Goal: Transaction & Acquisition: Purchase product/service

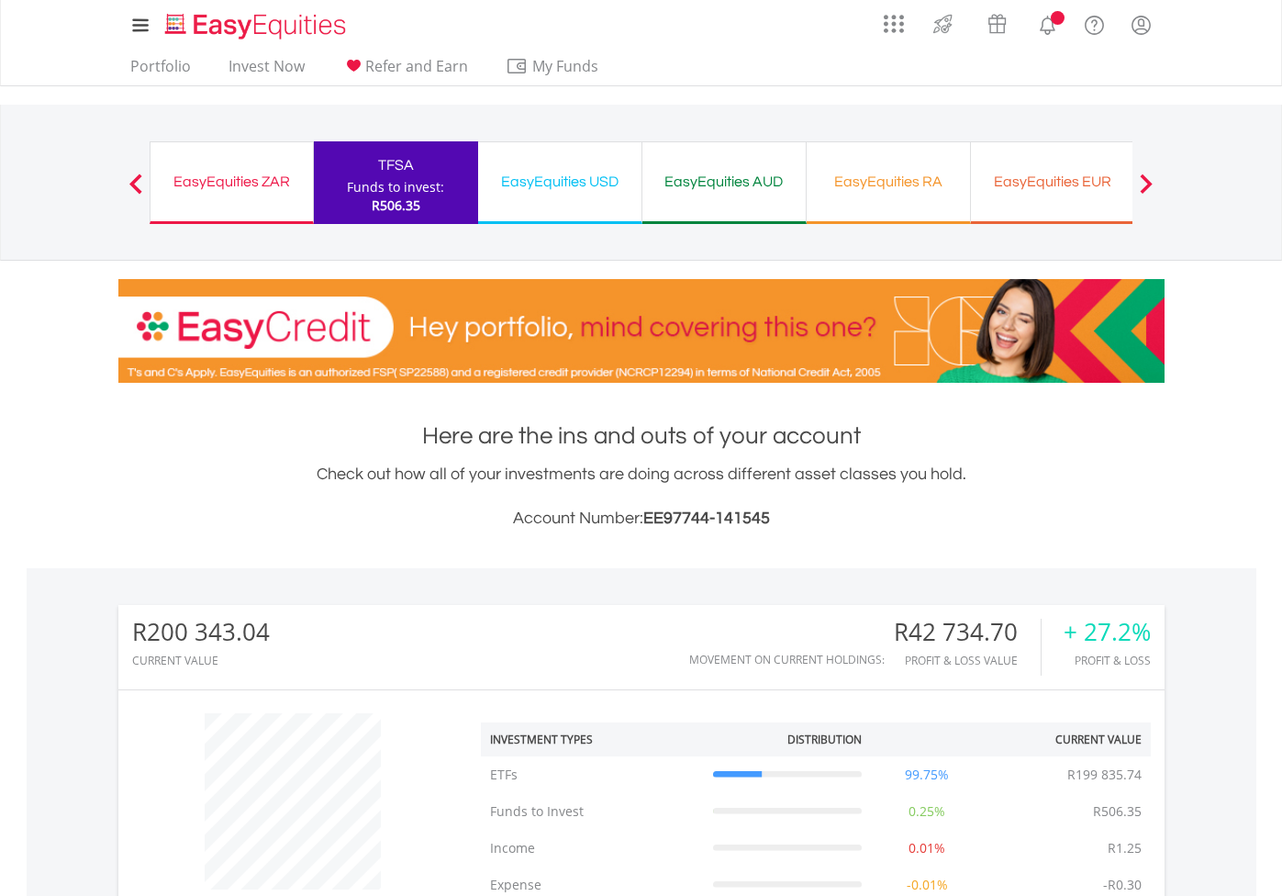
scroll to position [176, 349]
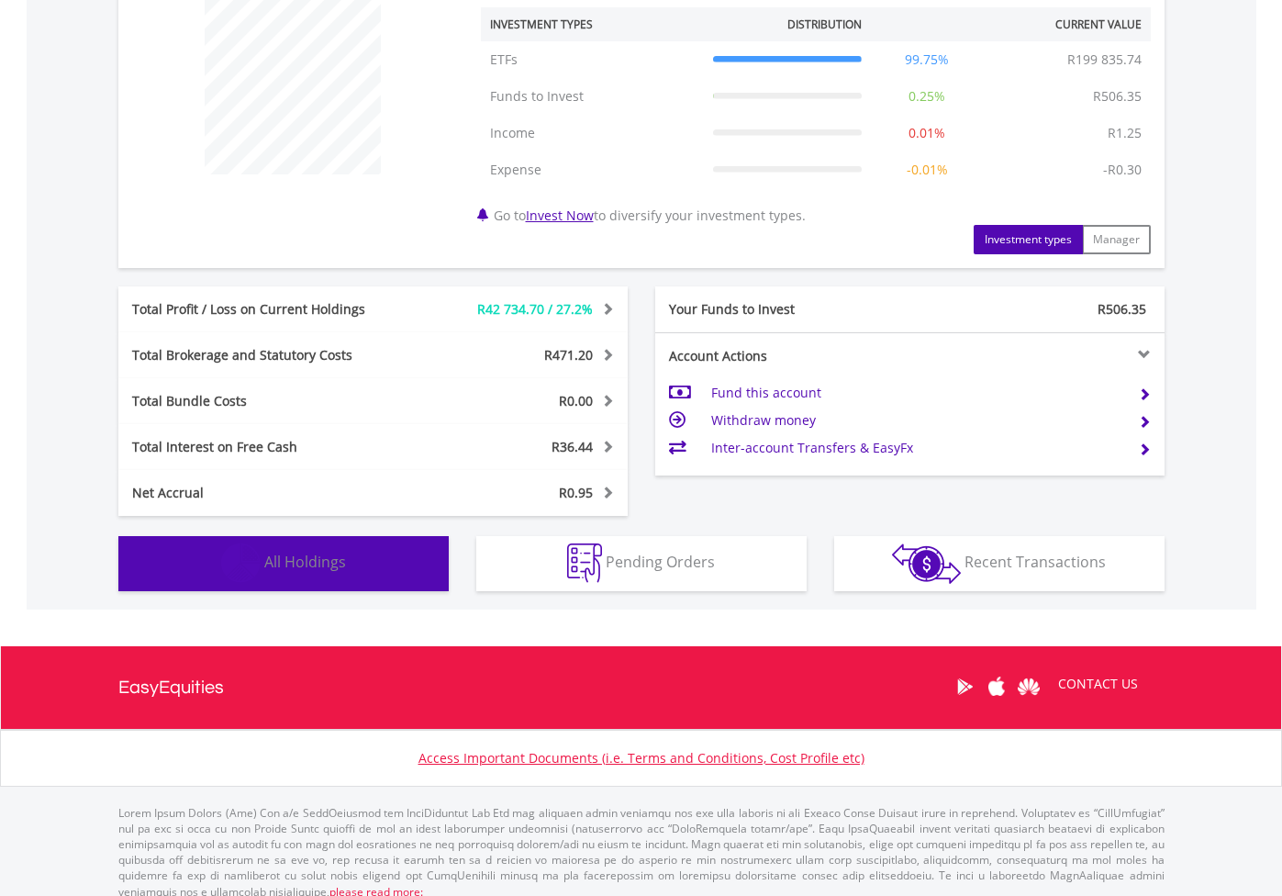
click at [335, 569] on span "All Holdings" at bounding box center [305, 562] width 82 height 20
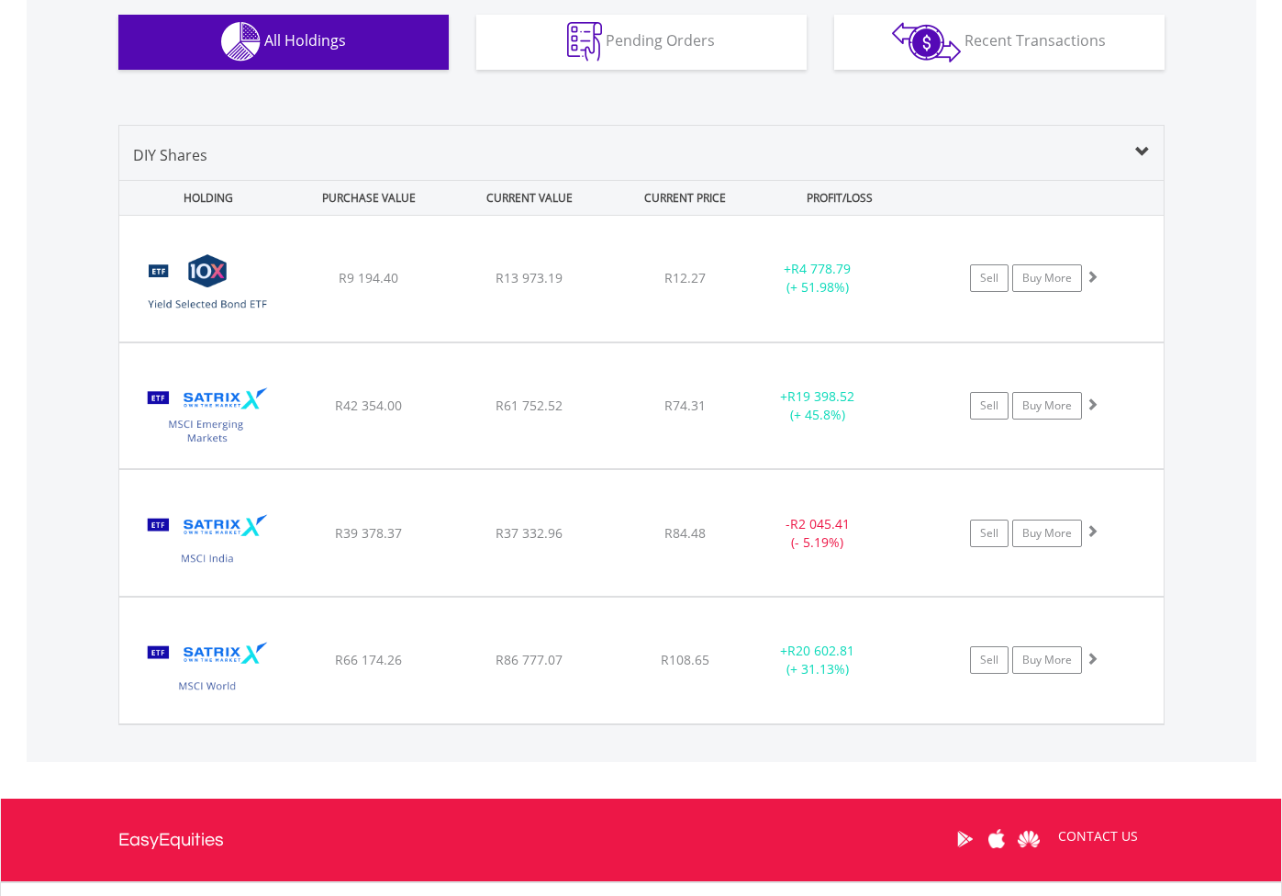
scroll to position [1239, 0]
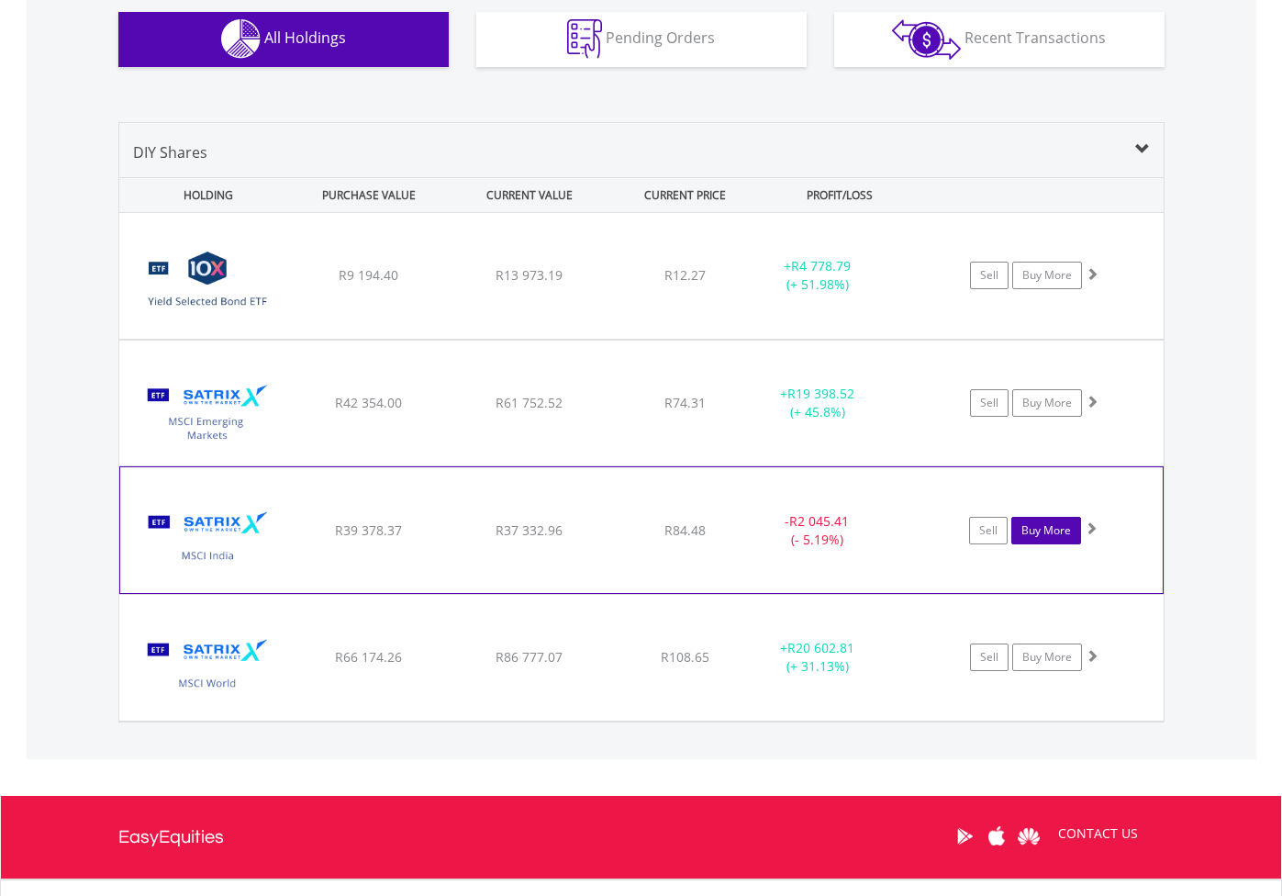
click at [1056, 533] on link "Buy More" at bounding box center [1046, 531] width 70 height 28
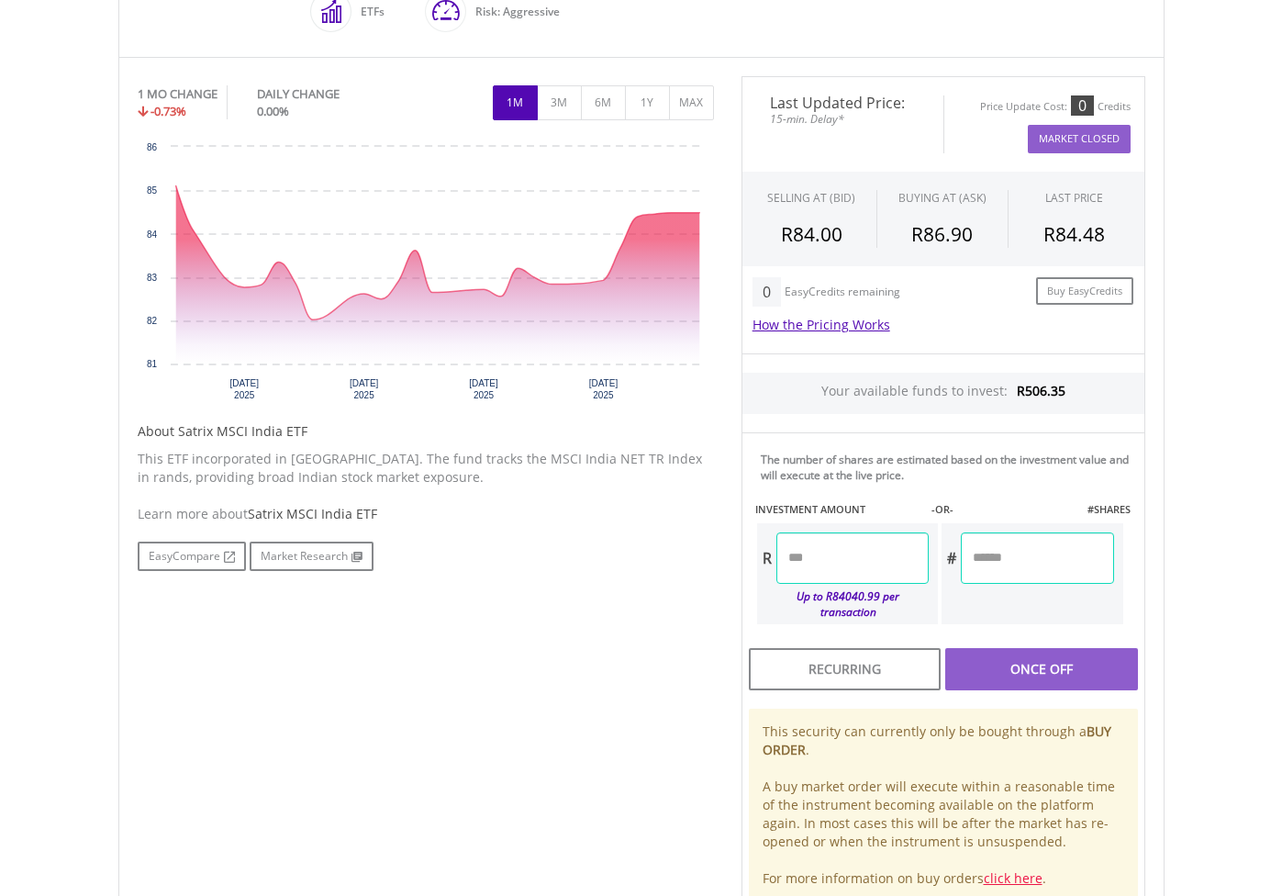
scroll to position [534, 0]
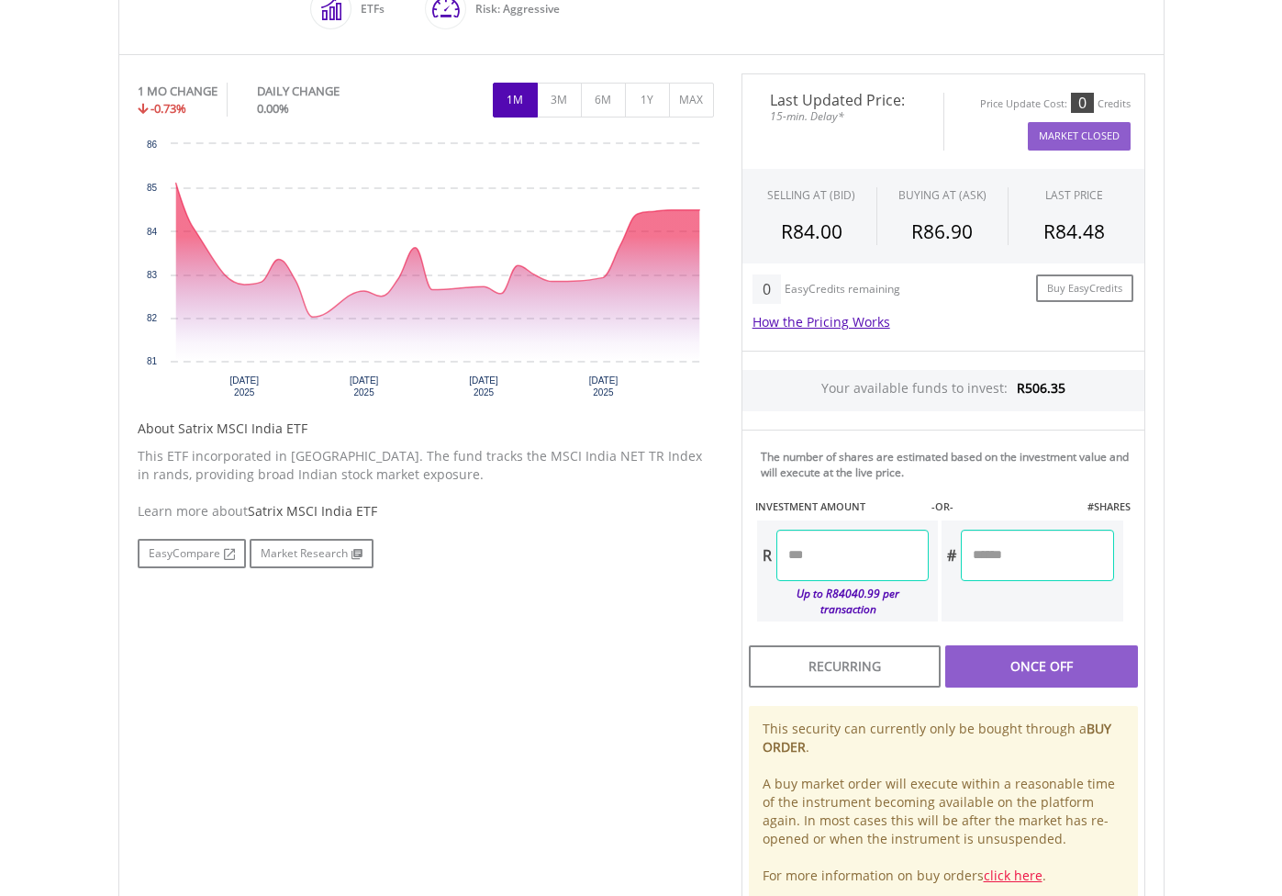
click at [829, 553] on input "number" at bounding box center [852, 555] width 152 height 51
click at [640, 620] on div "No chart available. 1 MO CHANGE -0.73% DAILY CHANGE 0.00% 1M 3M 6M 1Y MAX Chart…" at bounding box center [641, 489] width 1035 height 833
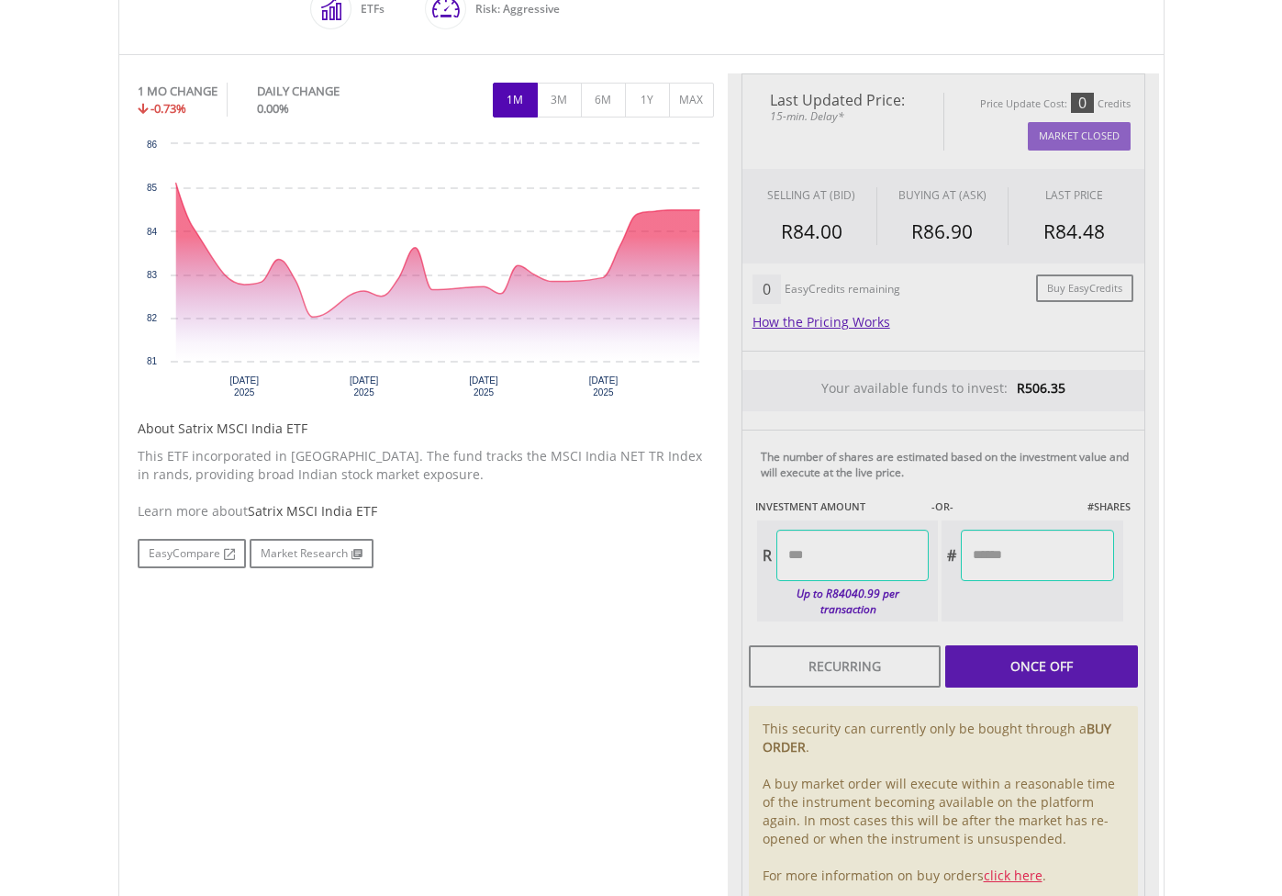
type input "******"
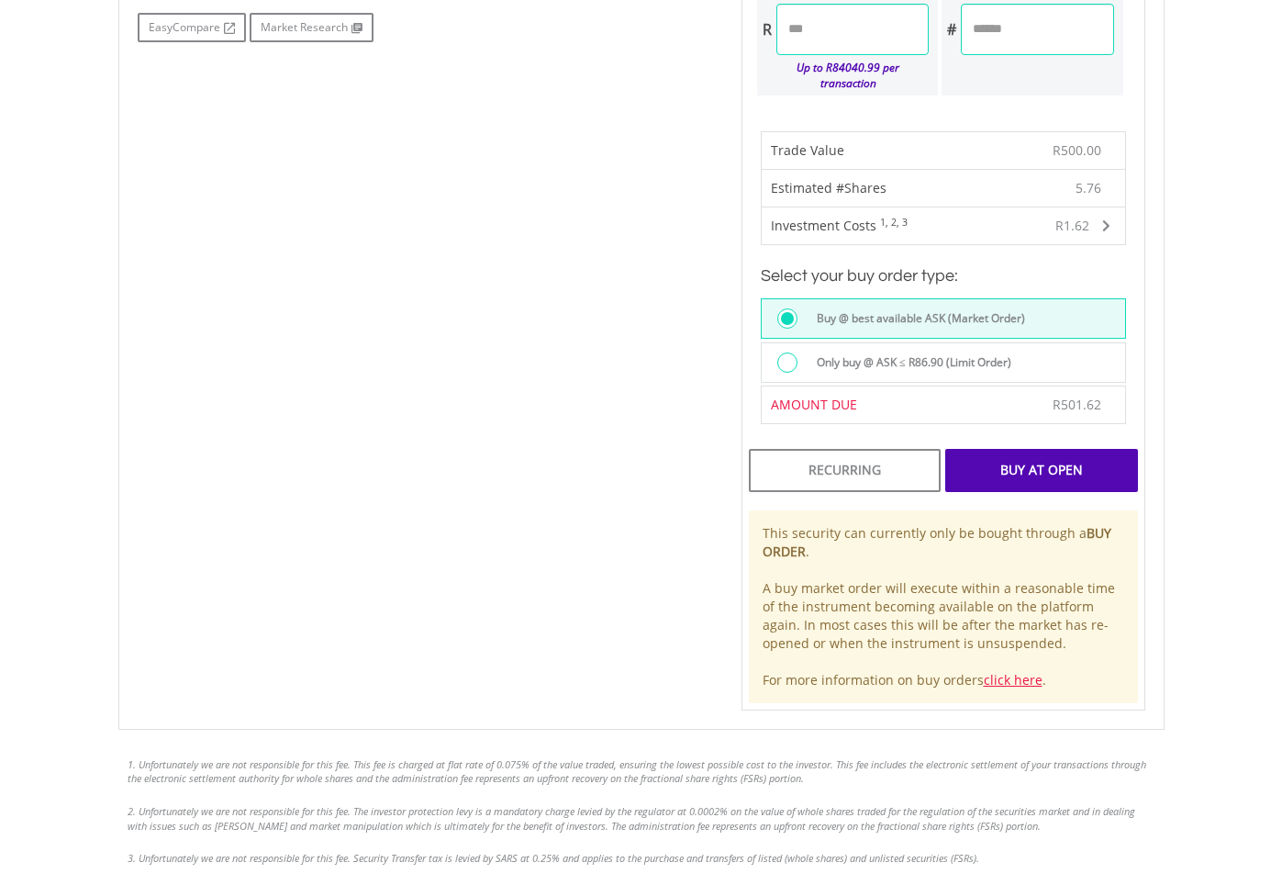
scroll to position [1063, 0]
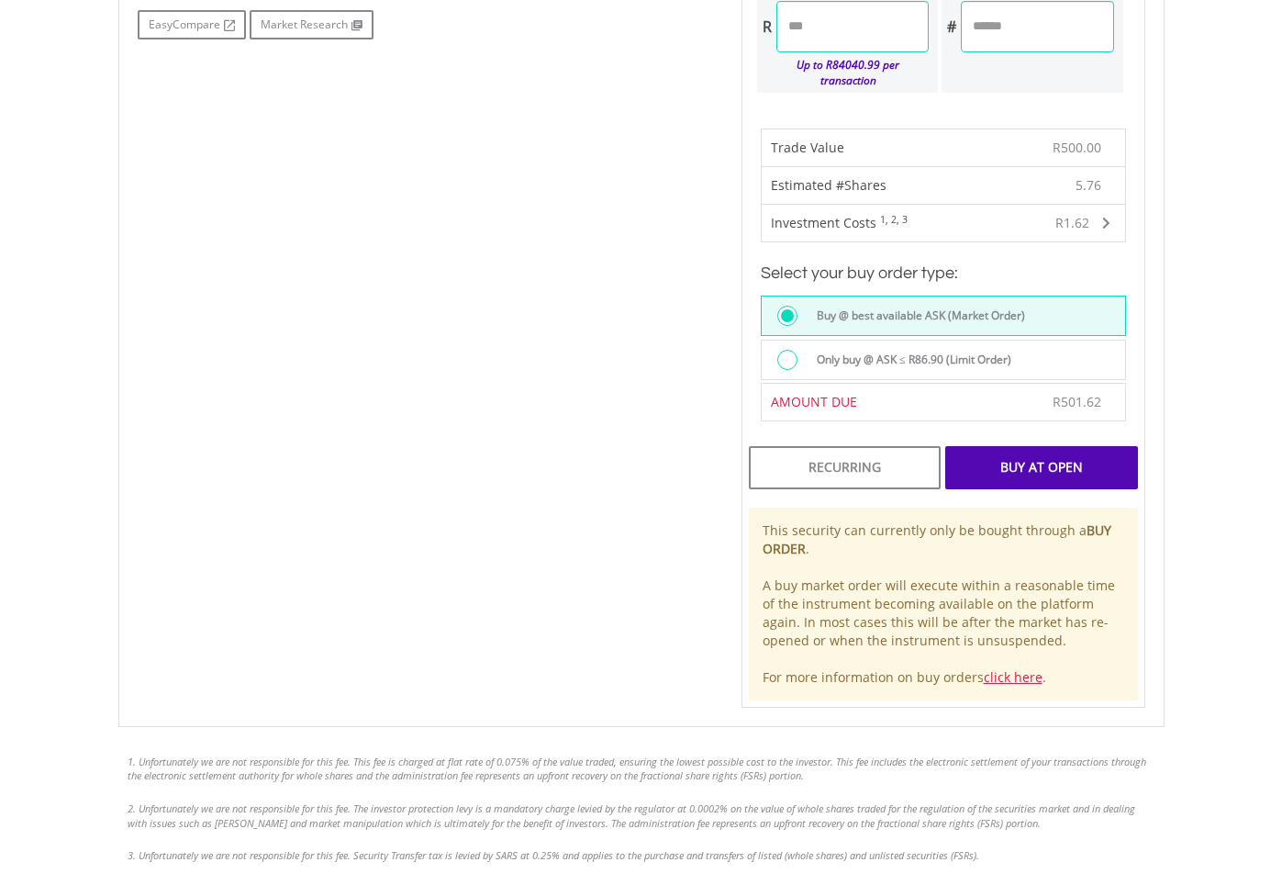
click at [1033, 449] on div "Buy At Open" at bounding box center [1041, 467] width 192 height 42
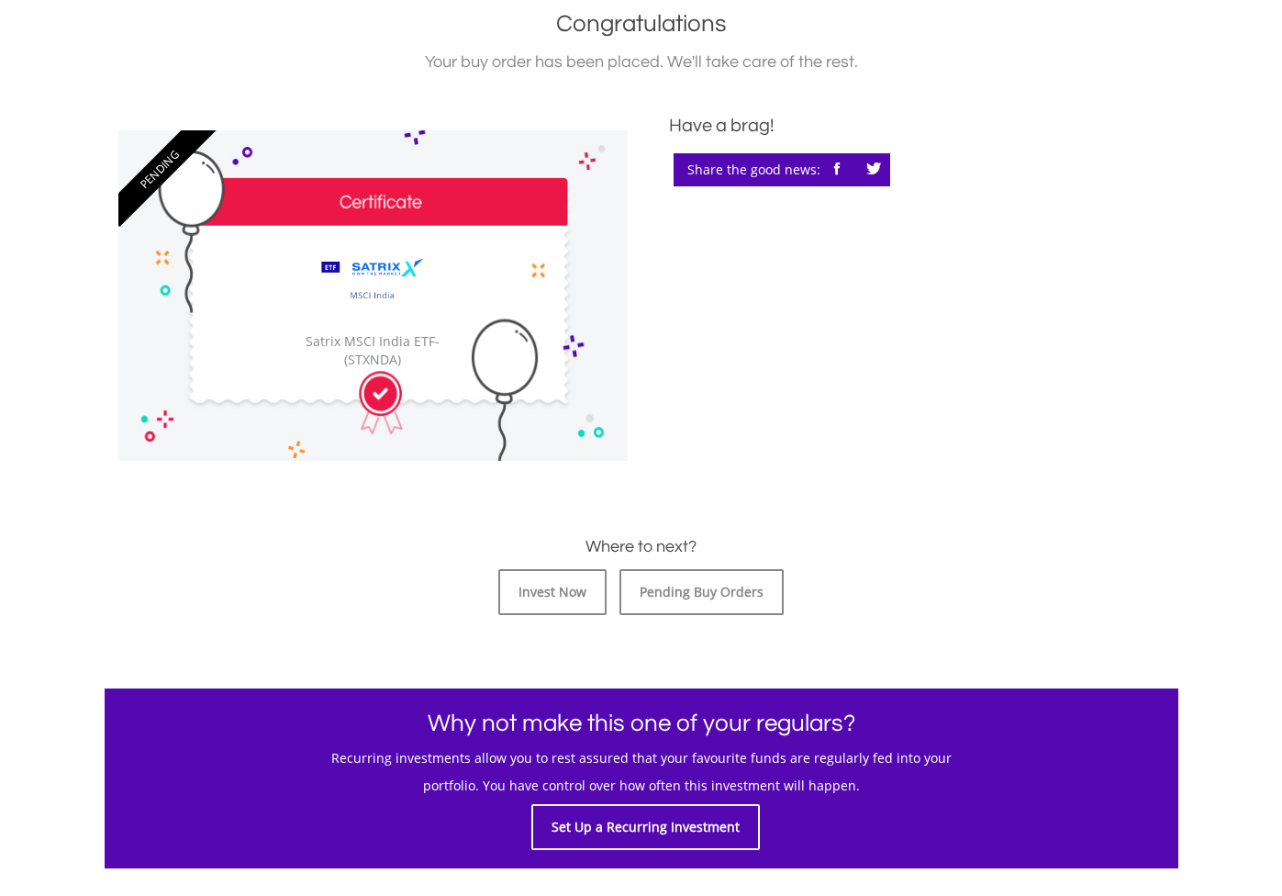
scroll to position [450, 0]
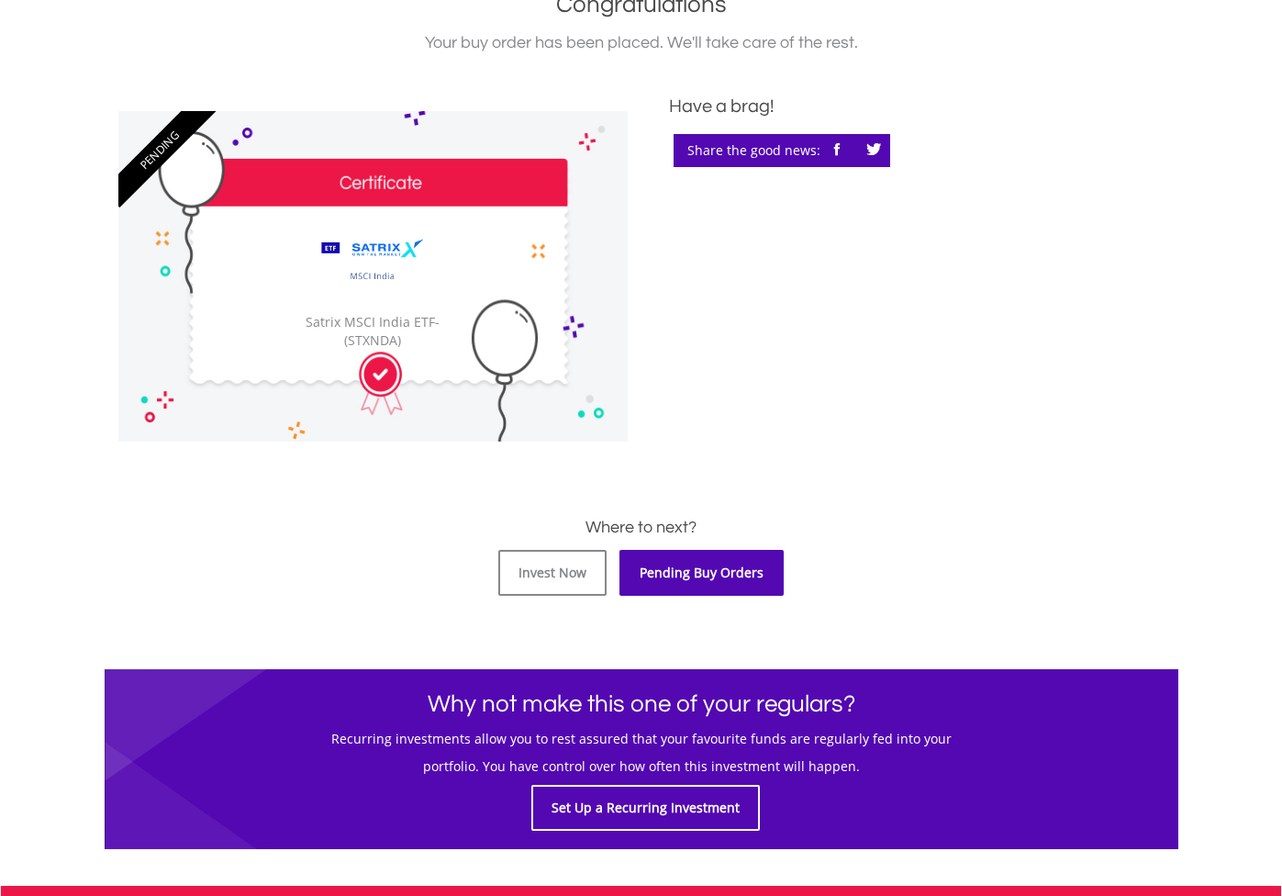
click at [665, 574] on link "Pending Buy Orders" at bounding box center [701, 573] width 164 height 46
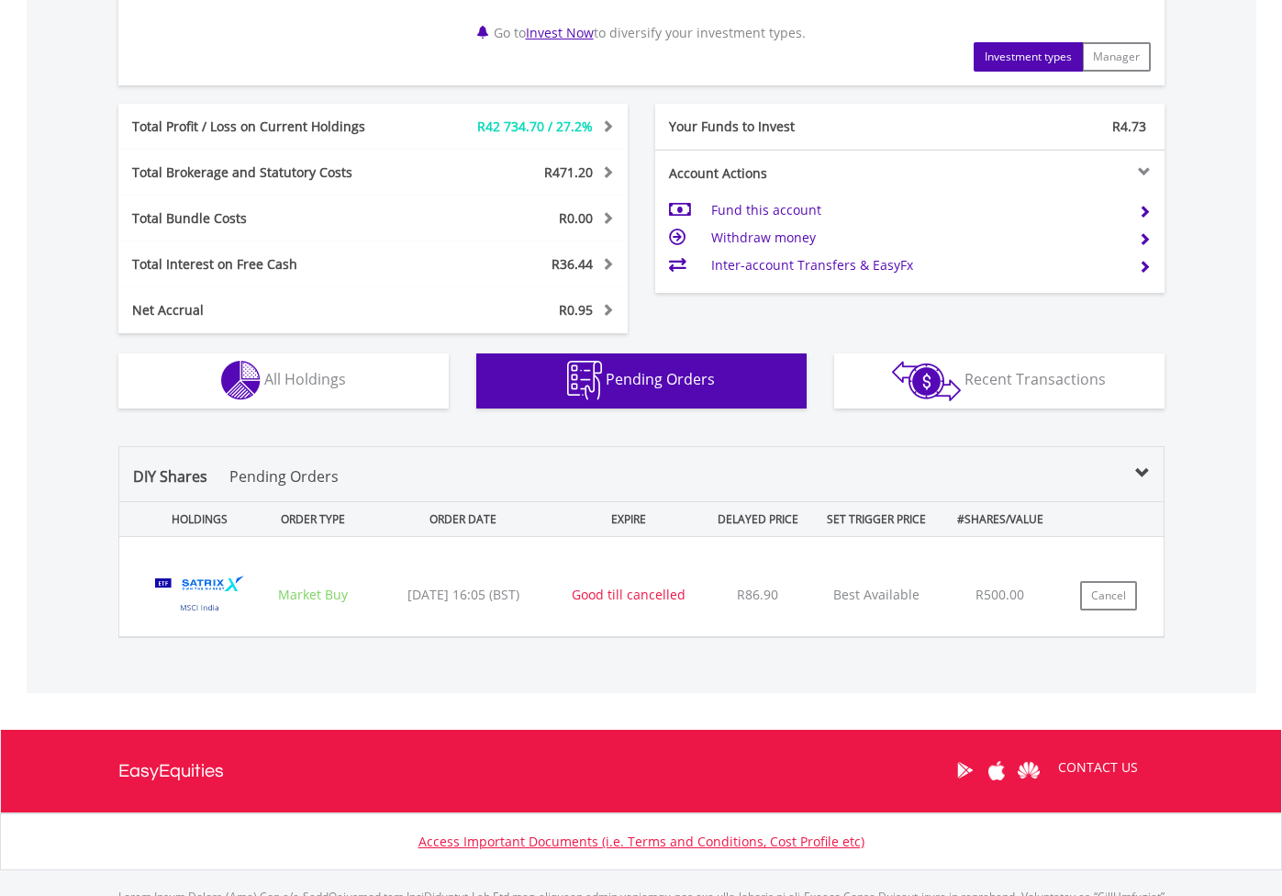
scroll to position [1032, 0]
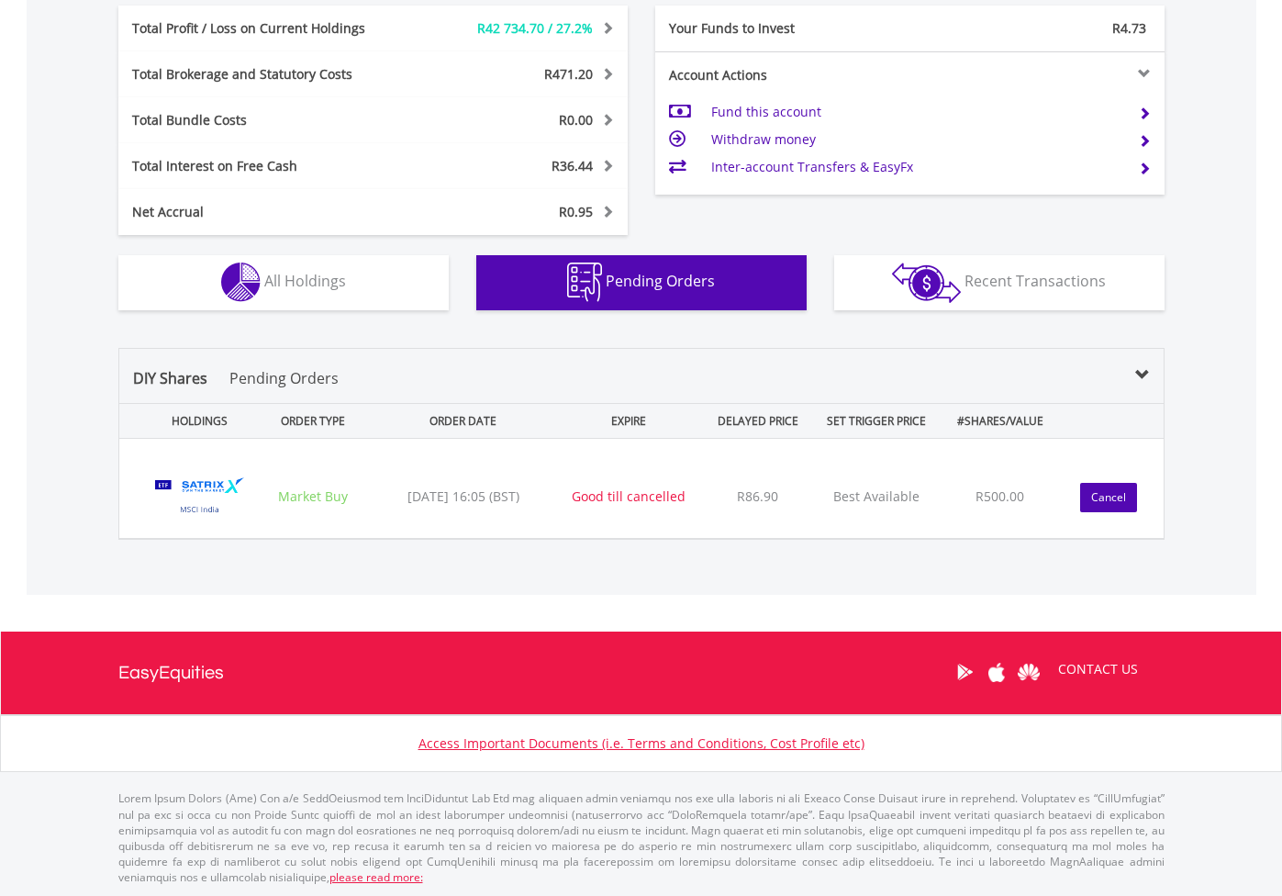
click at [1125, 497] on button "Cancel" at bounding box center [1108, 497] width 57 height 29
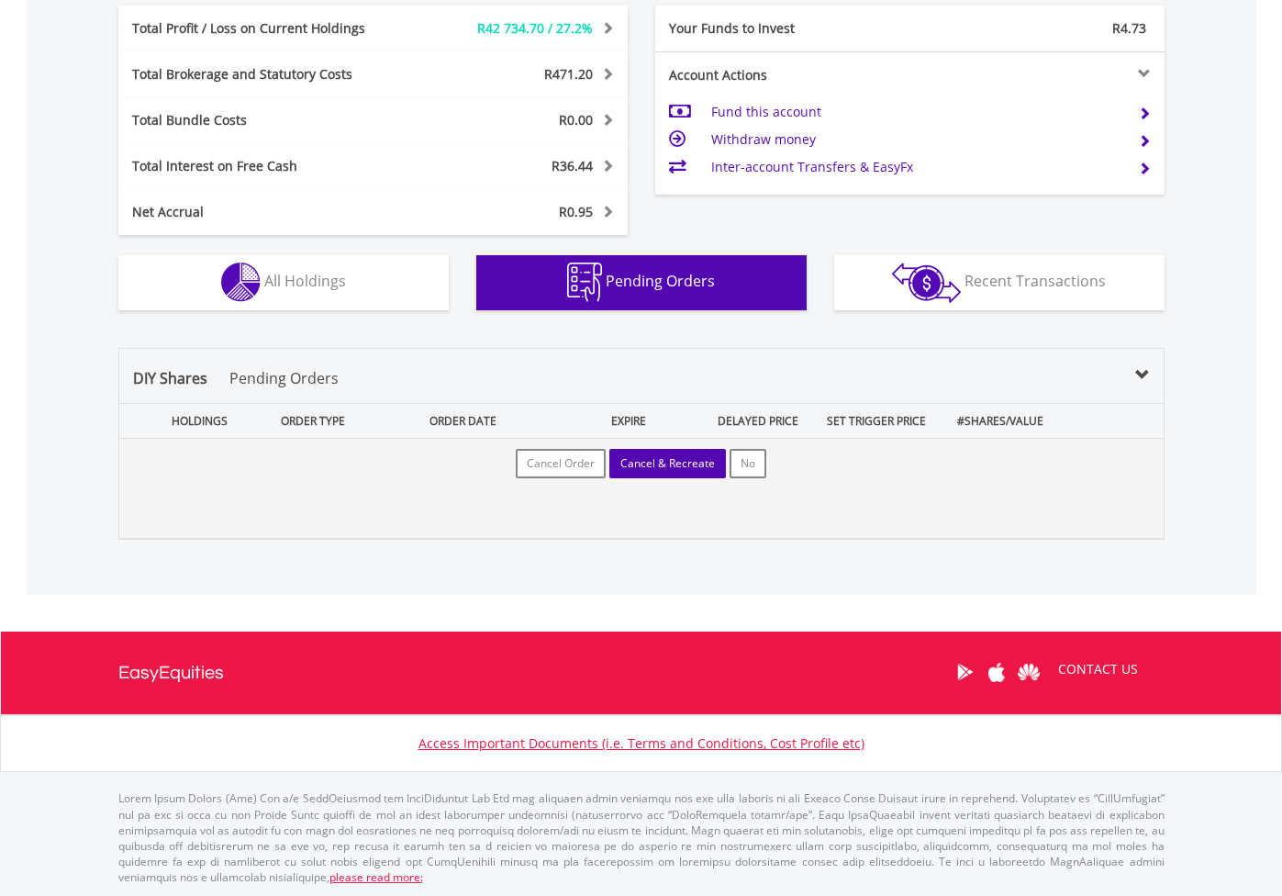
click at [671, 469] on button "Cancel & Recreate" at bounding box center [667, 463] width 117 height 29
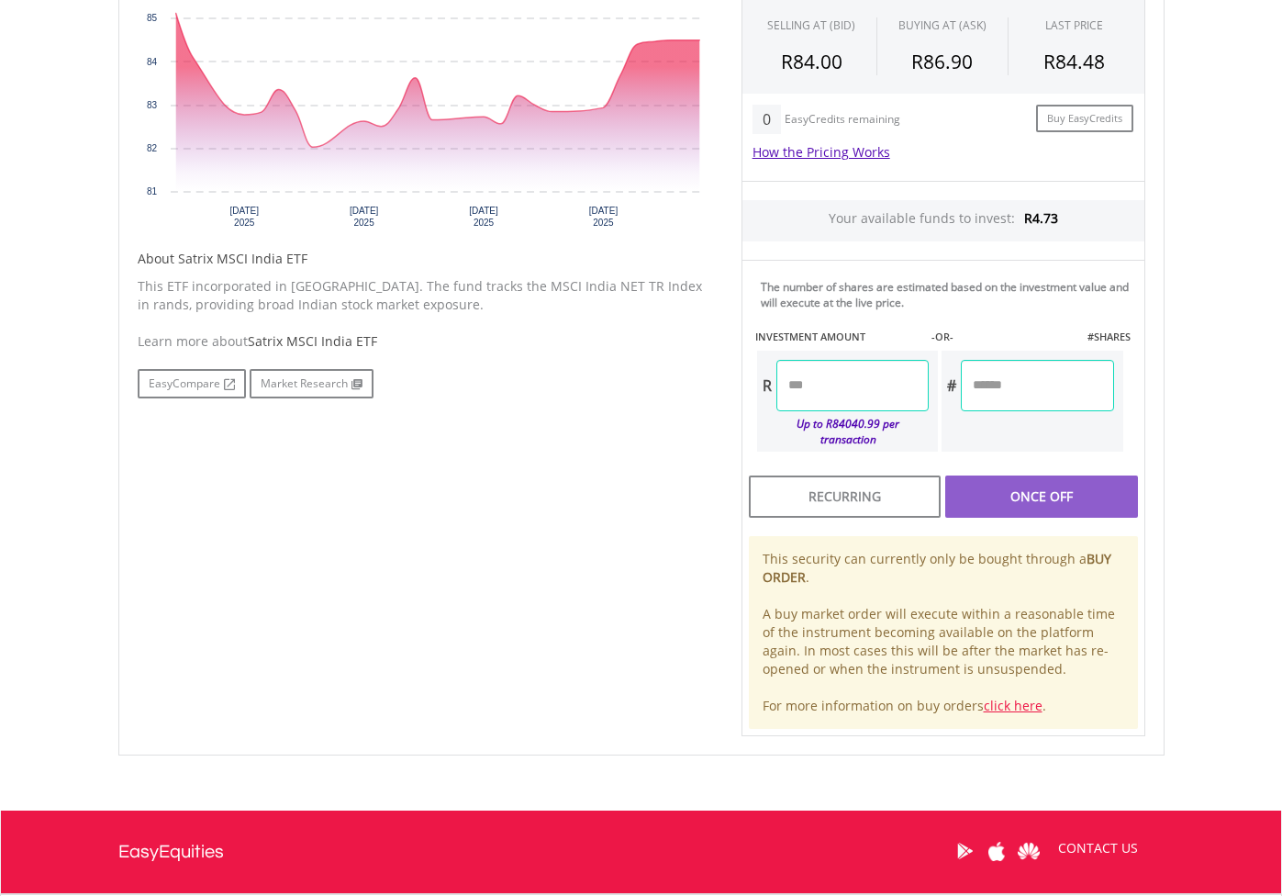
scroll to position [702, 0]
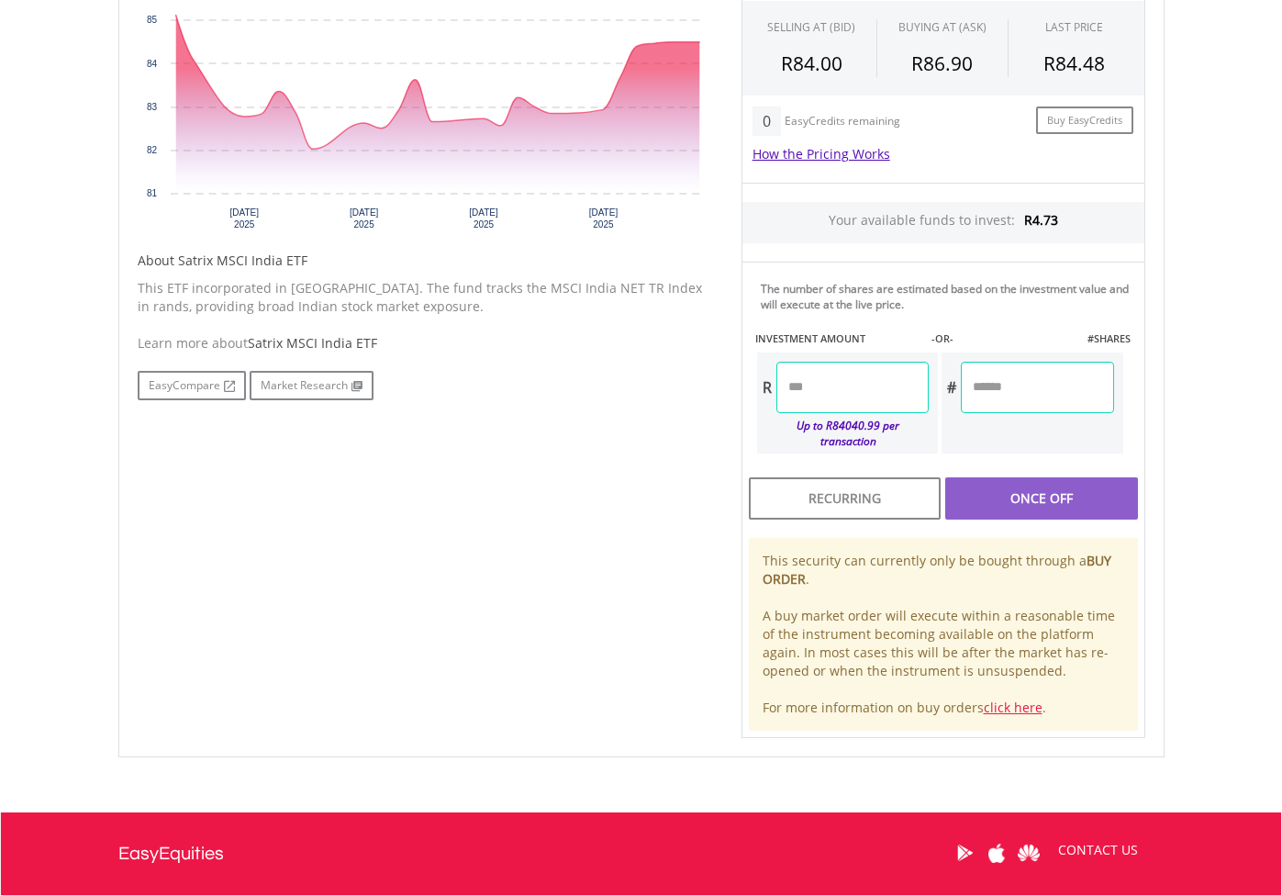
click at [868, 390] on input "number" at bounding box center [852, 387] width 152 height 51
click at [1079, 392] on div "Last Updated Price: 15-min. Delay* Price Update Cost: 0 Credits Market Closed S…" at bounding box center [943, 321] width 431 height 833
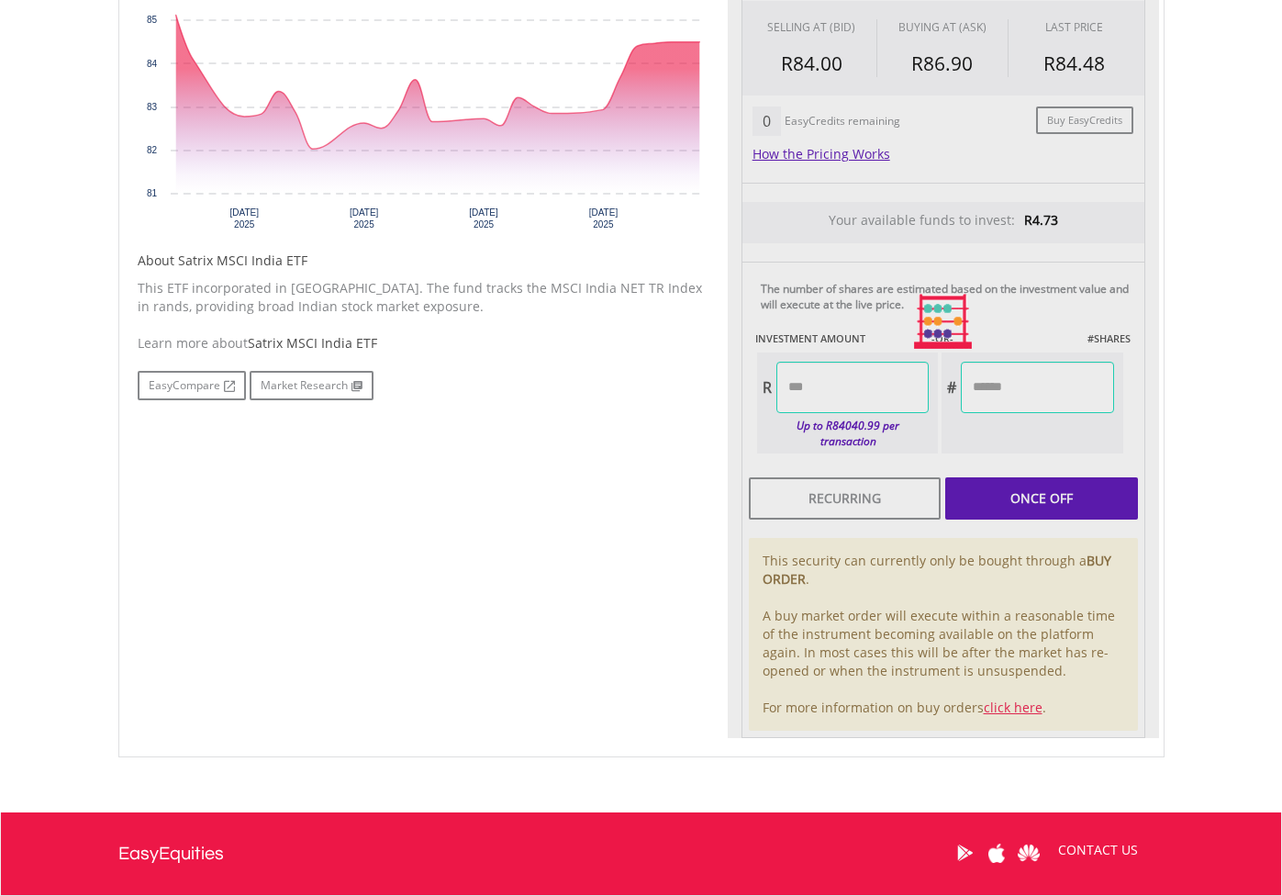
type input "******"
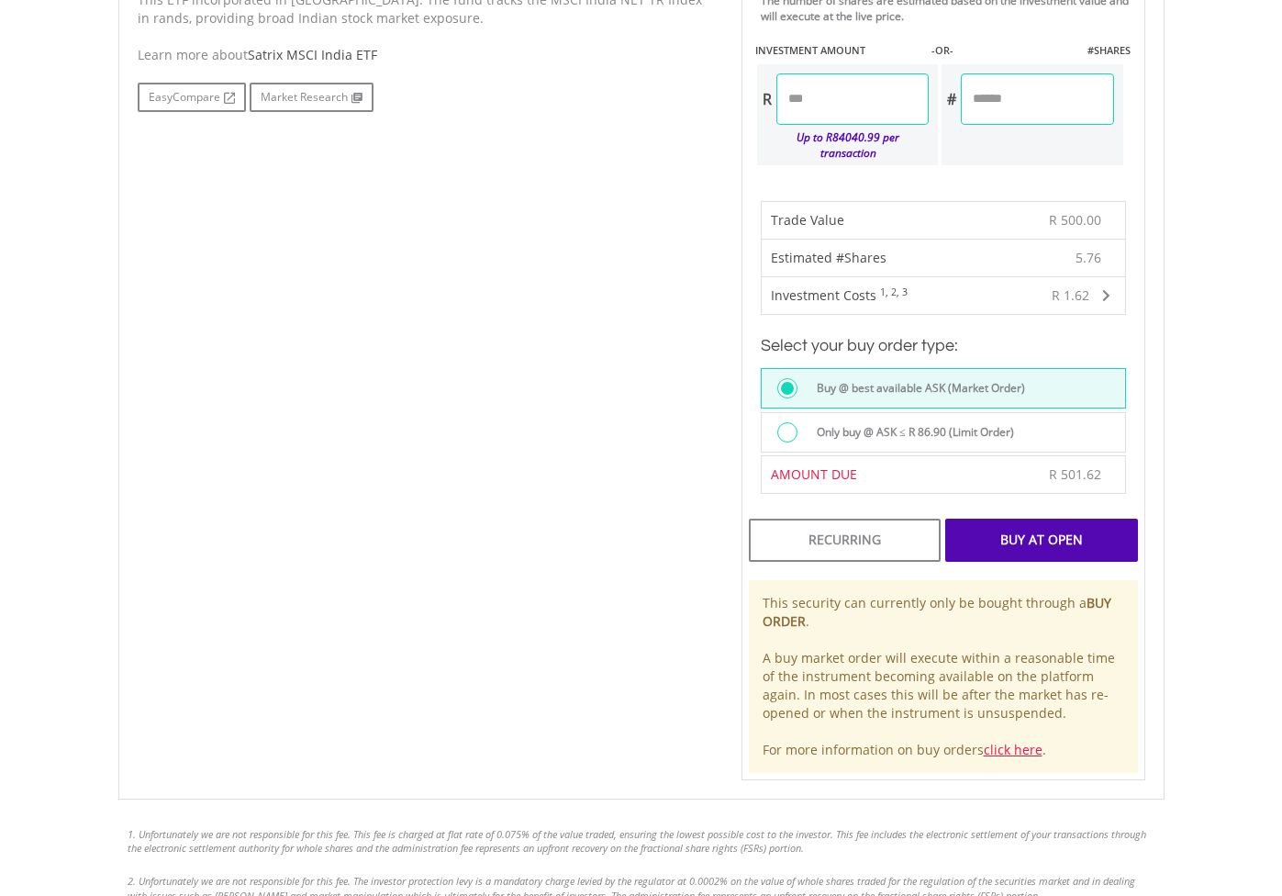
scroll to position [988, 0]
click at [807, 424] on label "Only buy @ ASK ≤ R 86.90 (Limit Order)" at bounding box center [910, 434] width 208 height 20
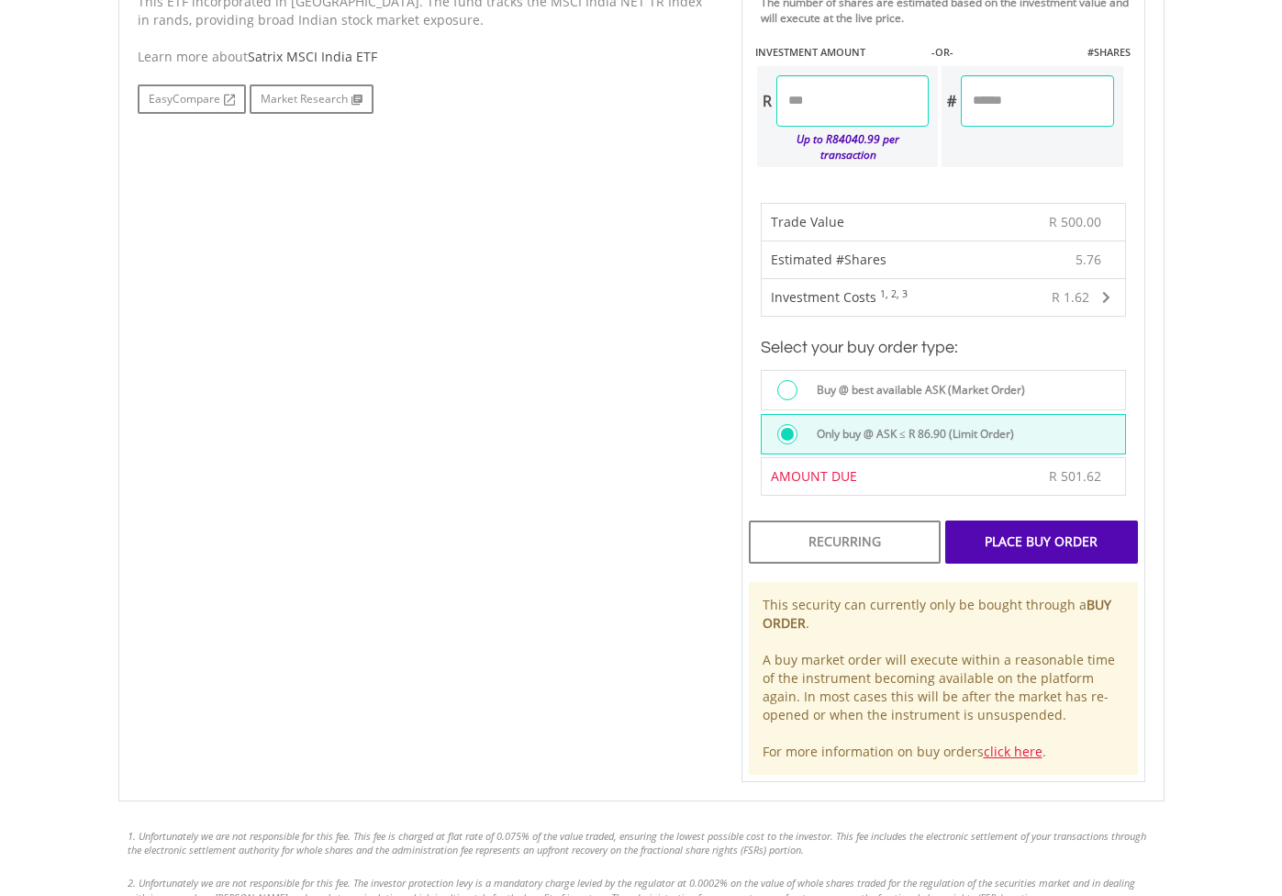
click at [804, 386] on div at bounding box center [791, 392] width 29 height 24
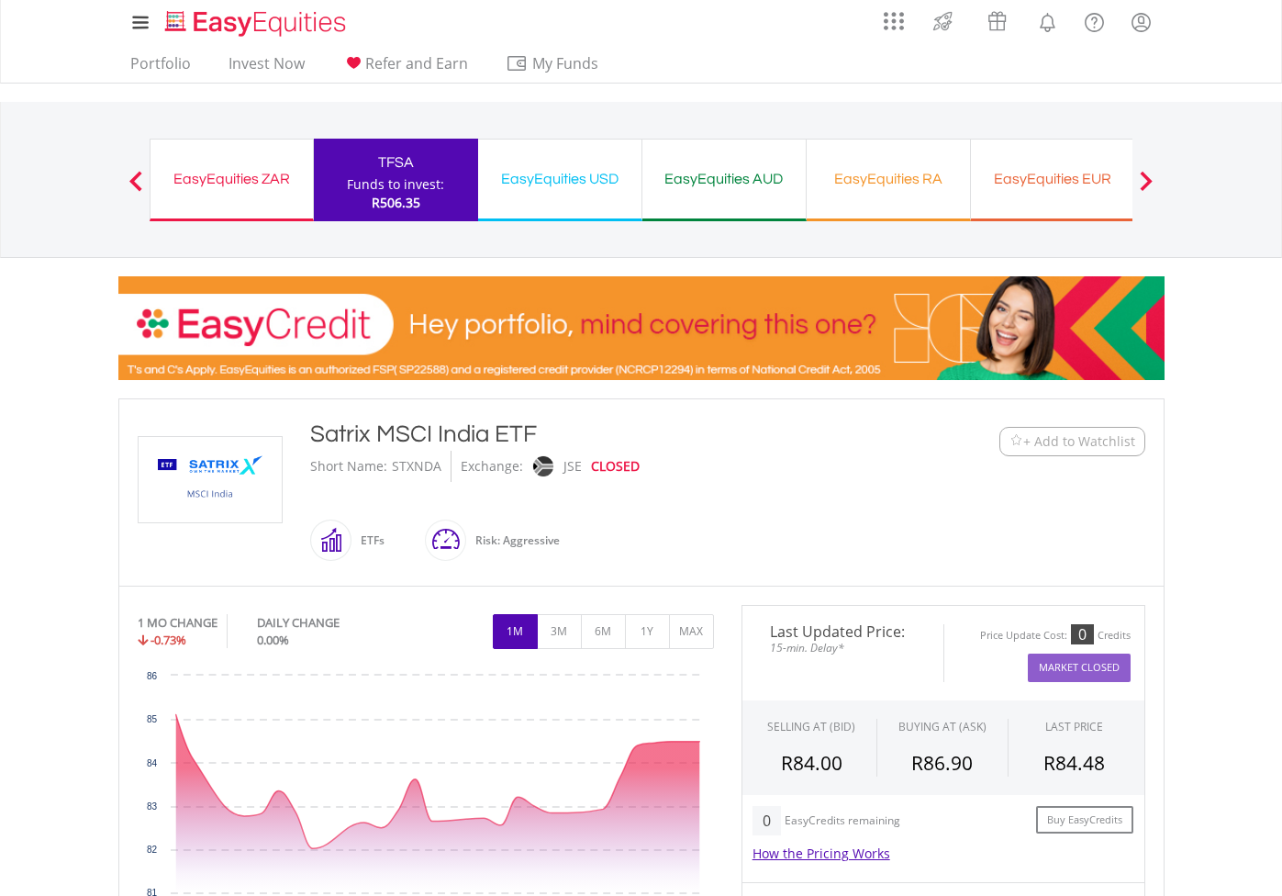
scroll to position [0, 0]
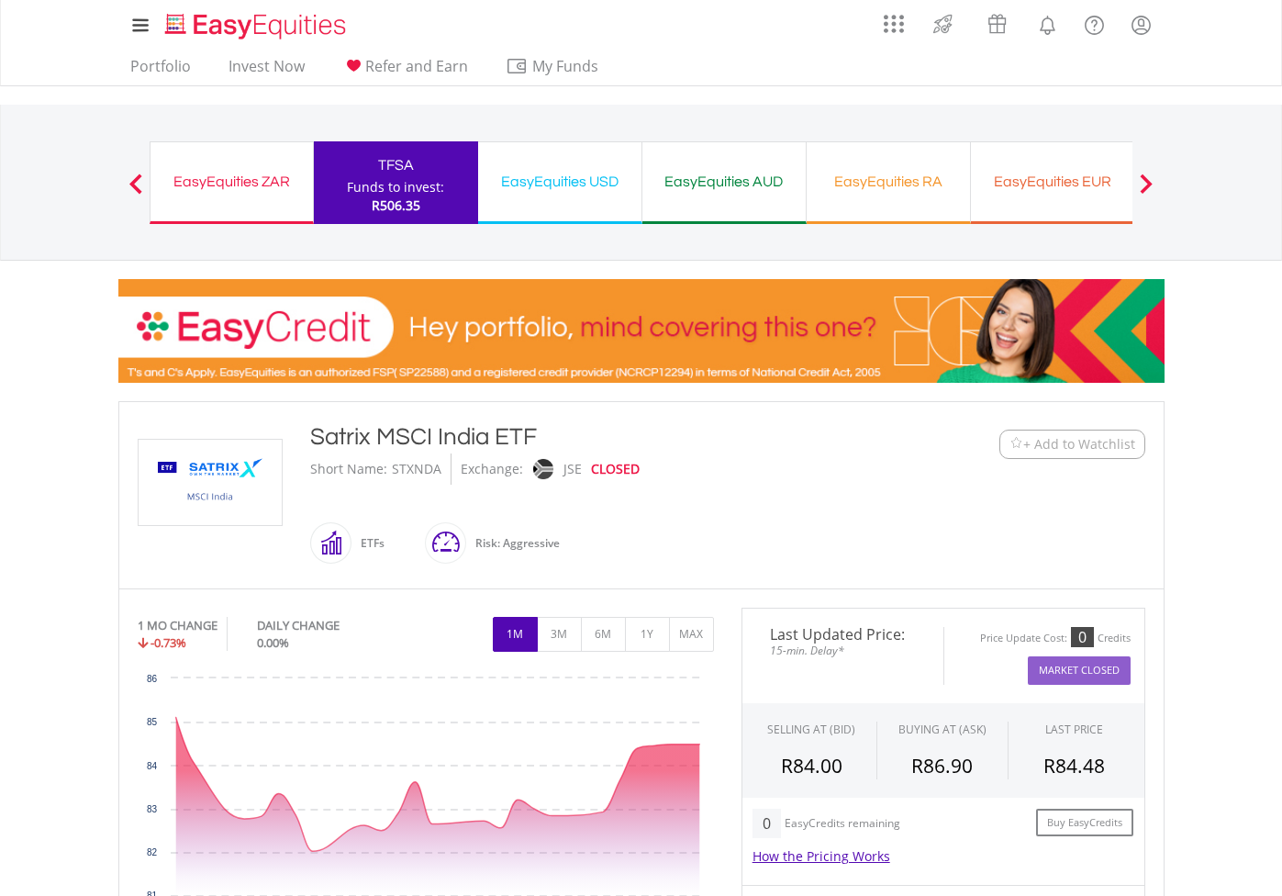
click at [519, 174] on div "EasyEquities USD" at bounding box center [559, 182] width 141 height 26
